Goal: Navigation & Orientation: Find specific page/section

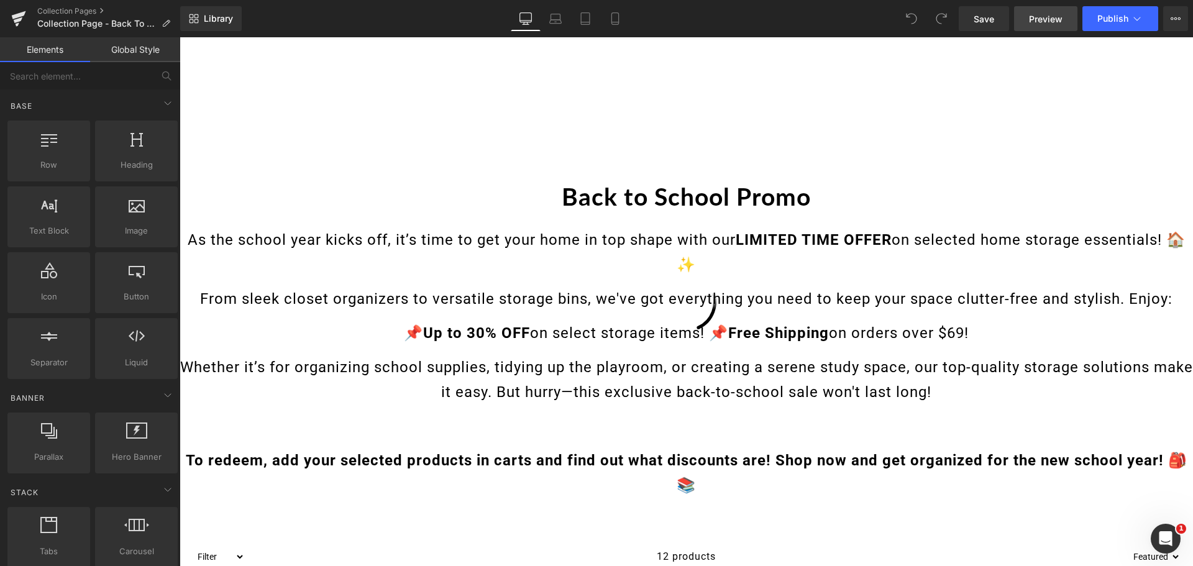
click at [1037, 22] on span "Preview" at bounding box center [1046, 18] width 34 height 13
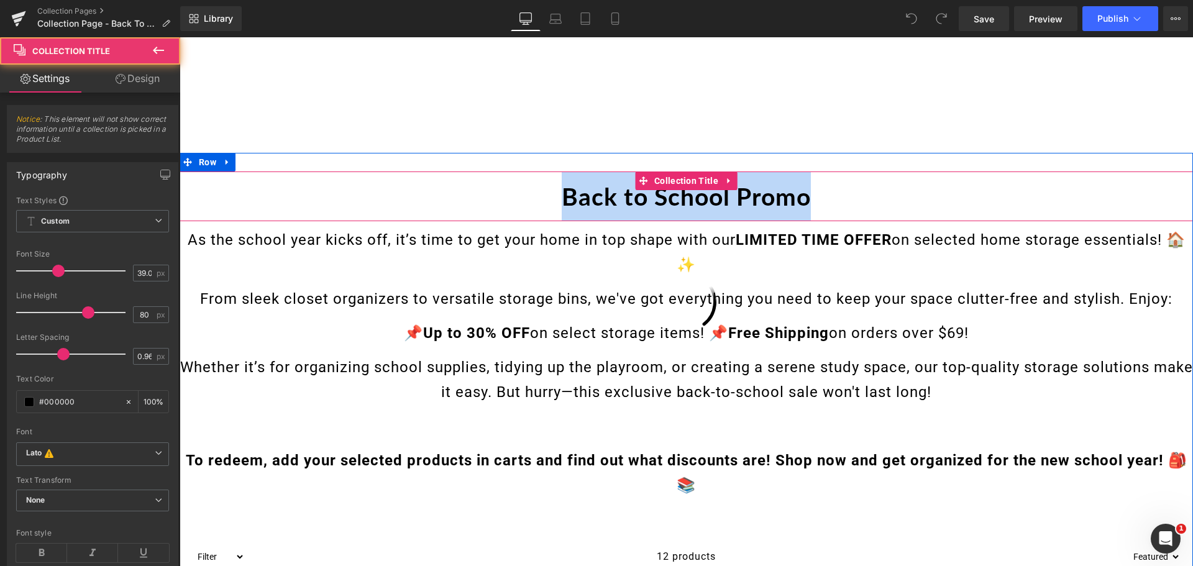
drag, startPoint x: 537, startPoint y: 196, endPoint x: 859, endPoint y: 199, distance: 321.8
click at [859, 199] on h1 "Back to School Promo" at bounding box center [686, 196] width 1013 height 50
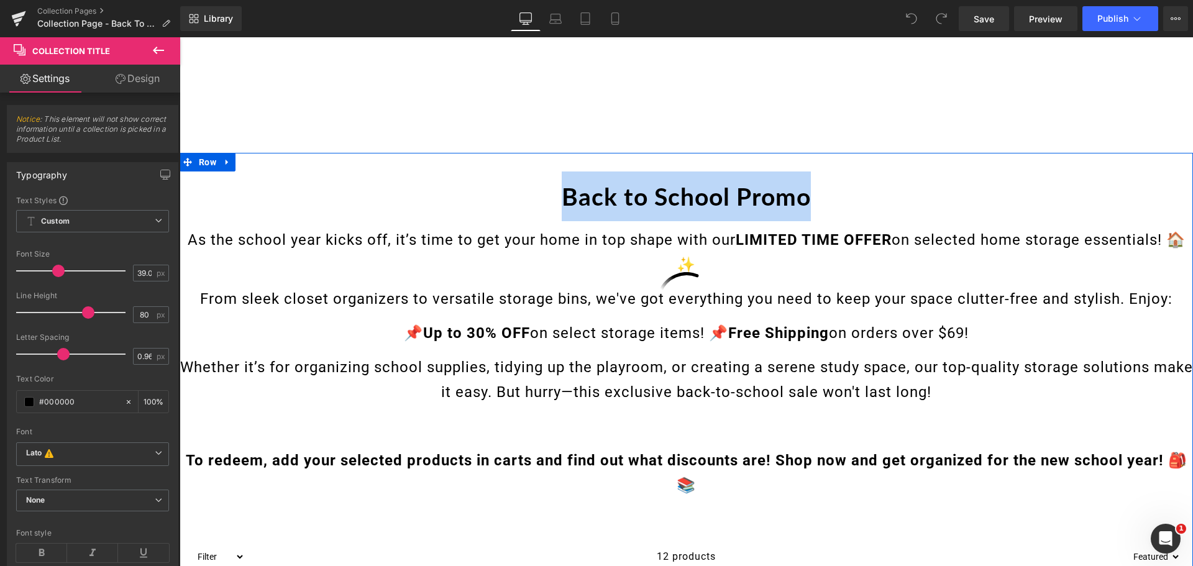
click at [599, 299] on p "From sleek closet organizers to versatile storage bins, we've got everything yo…" at bounding box center [686, 298] width 1013 height 25
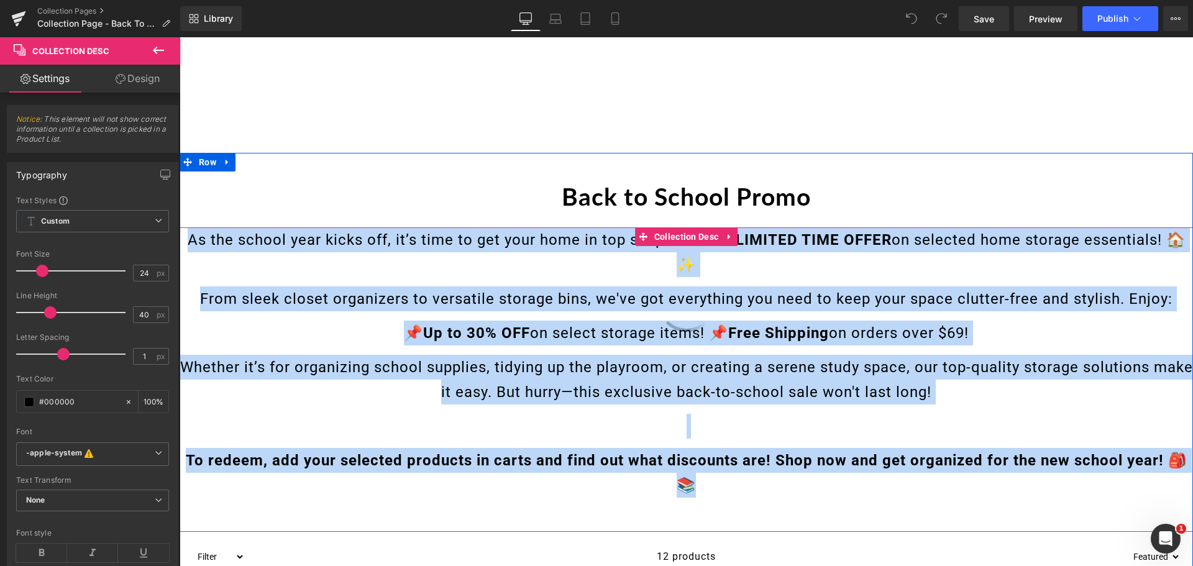
drag, startPoint x: 183, startPoint y: 239, endPoint x: 809, endPoint y: 483, distance: 672.8
click at [809, 483] on div "As the school year kicks off, it’s time to get your home in top shape with our …" at bounding box center [686, 379] width 1013 height 304
click at [767, 487] on p "To redeem, add your selected products in carts and find out what discounts are!…" at bounding box center [686, 473] width 1013 height 50
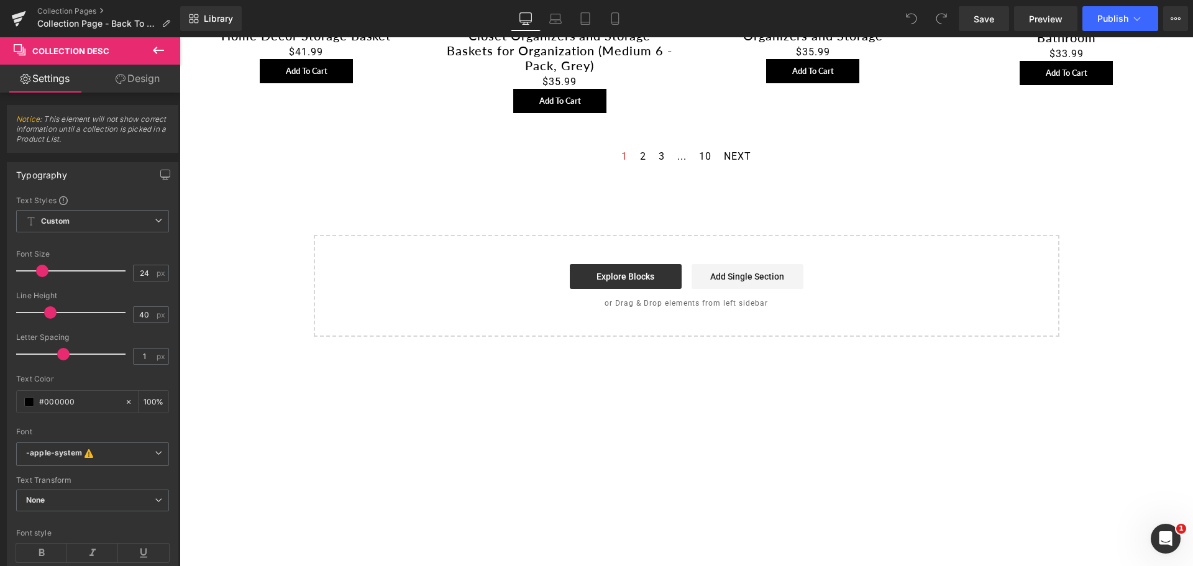
scroll to position [1242, 0]
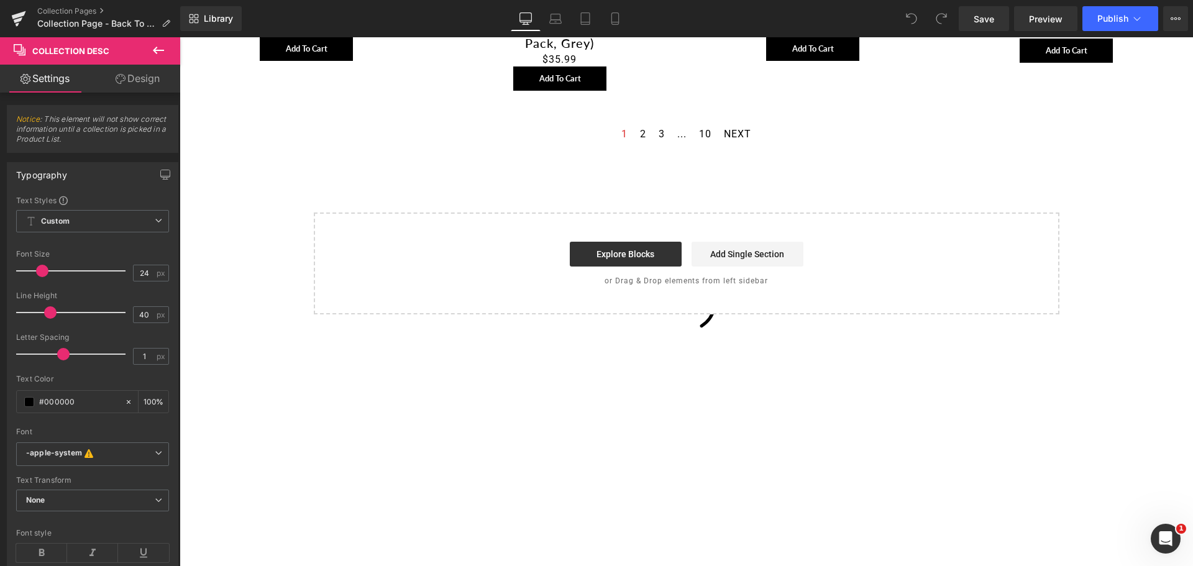
click at [758, 135] on div "1 2 3 ... 10 NEXT" at bounding box center [686, 136] width 1013 height 16
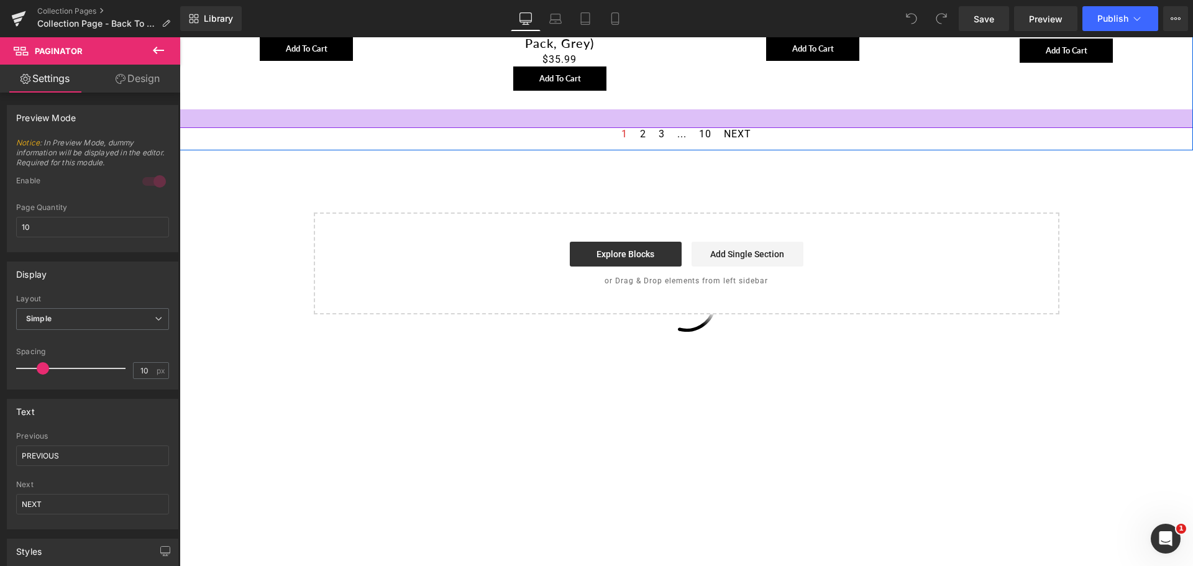
drag, startPoint x: 744, startPoint y: 138, endPoint x: 607, endPoint y: 127, distance: 137.1
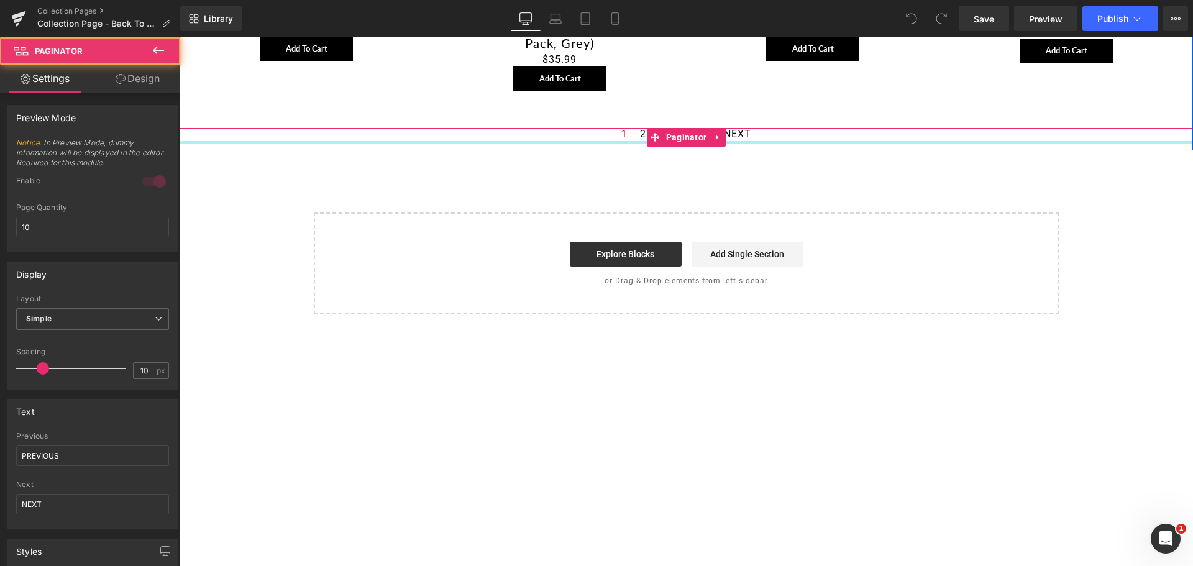
drag, startPoint x: 613, startPoint y: 136, endPoint x: 773, endPoint y: 144, distance: 160.5
click at [773, 144] on div "1 2 3 ... 10 NEXT Paginator" at bounding box center [686, 136] width 1013 height 16
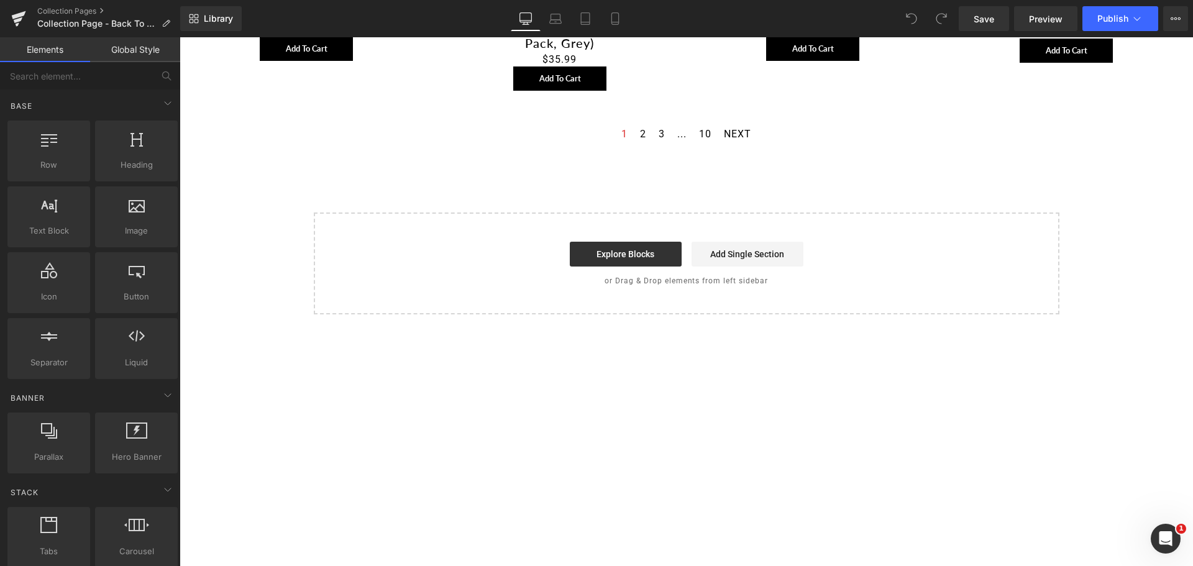
click at [675, 222] on div "Start building your page Explore Blocks Add Single Section or Drag & Drop eleme…" at bounding box center [686, 263] width 743 height 99
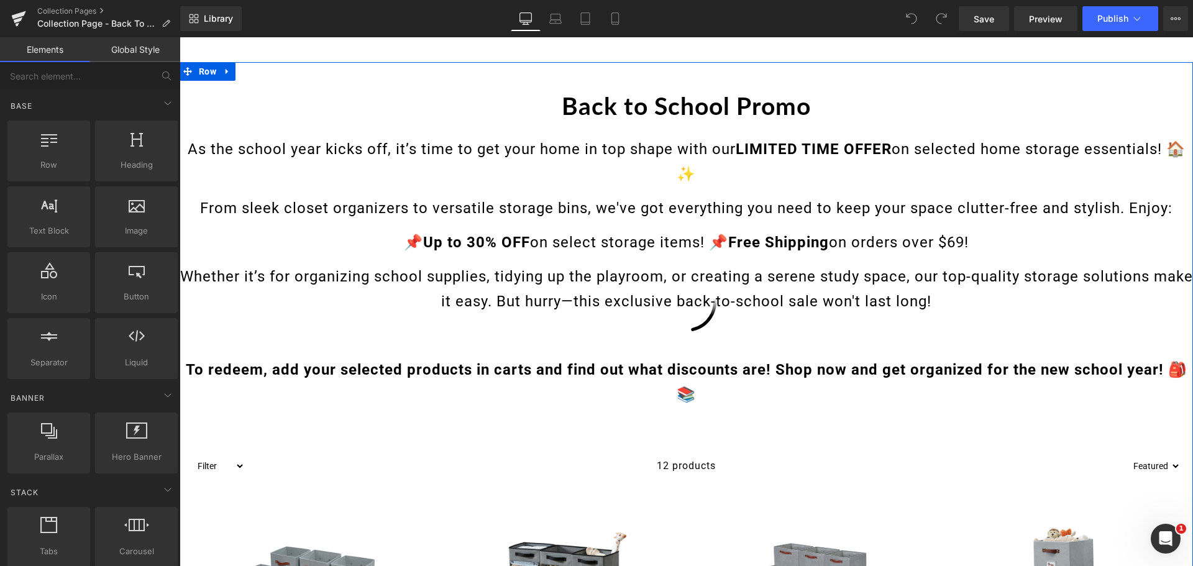
scroll to position [0, 0]
